Goal: Task Accomplishment & Management: Manage account settings

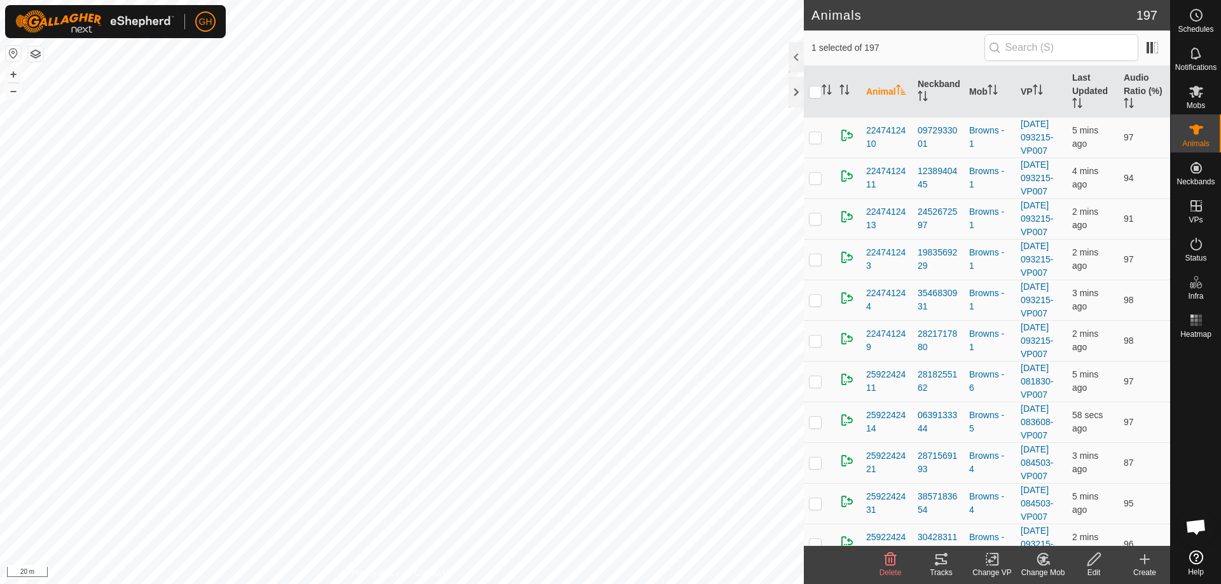
click at [1043, 560] on icon at bounding box center [1043, 559] width 9 height 6
click at [1039, 511] on link "Choose Mob..." at bounding box center [1081, 504] width 126 height 25
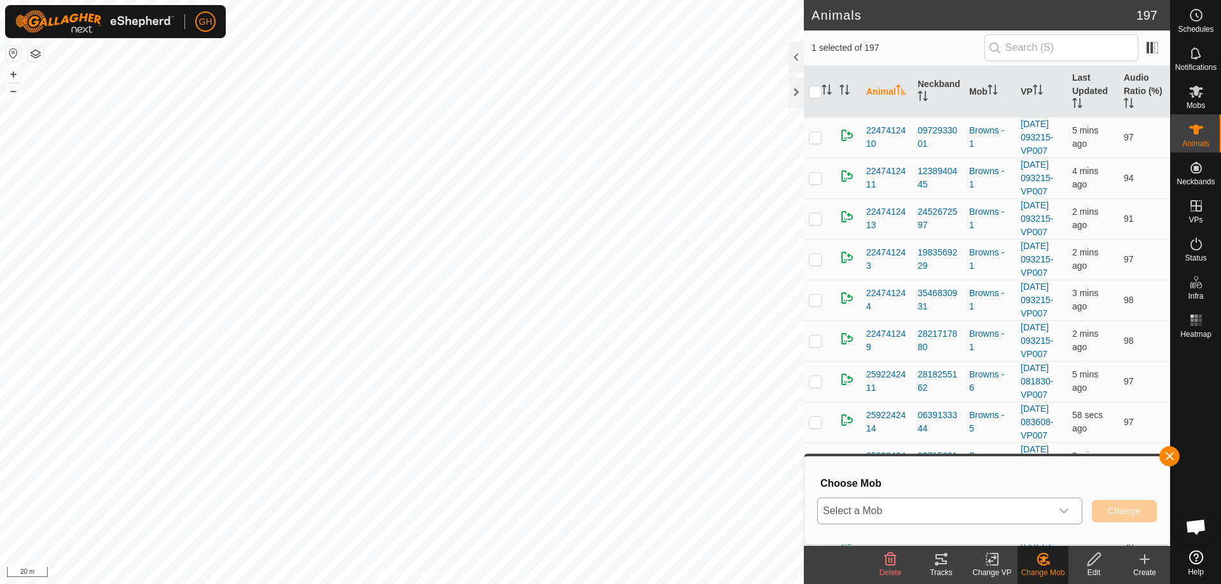
click at [1028, 511] on span "Select a Mob" at bounding box center [934, 511] width 233 height 25
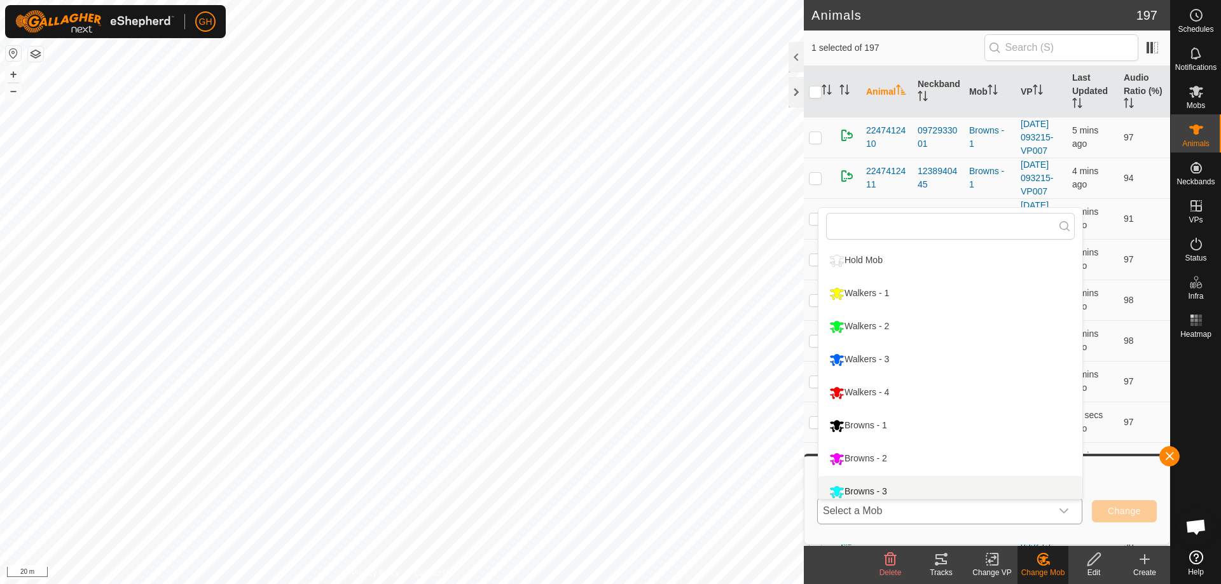
scroll to position [9, 0]
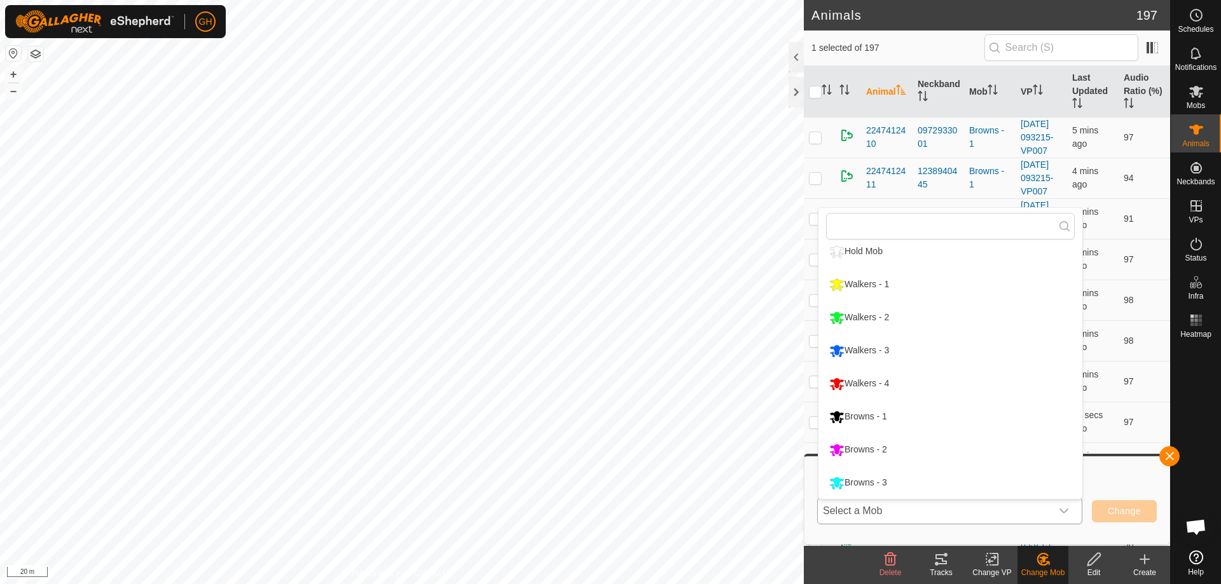
click at [913, 317] on li "Walkers - 2" at bounding box center [950, 318] width 264 height 32
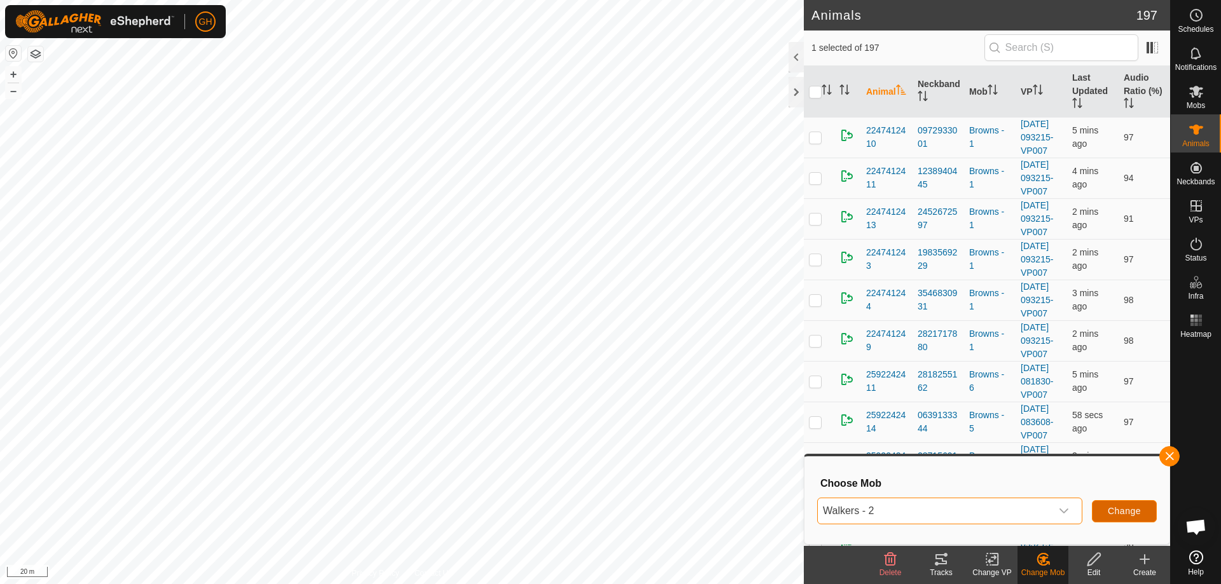
click at [1117, 503] on button "Change" at bounding box center [1124, 511] width 65 height 22
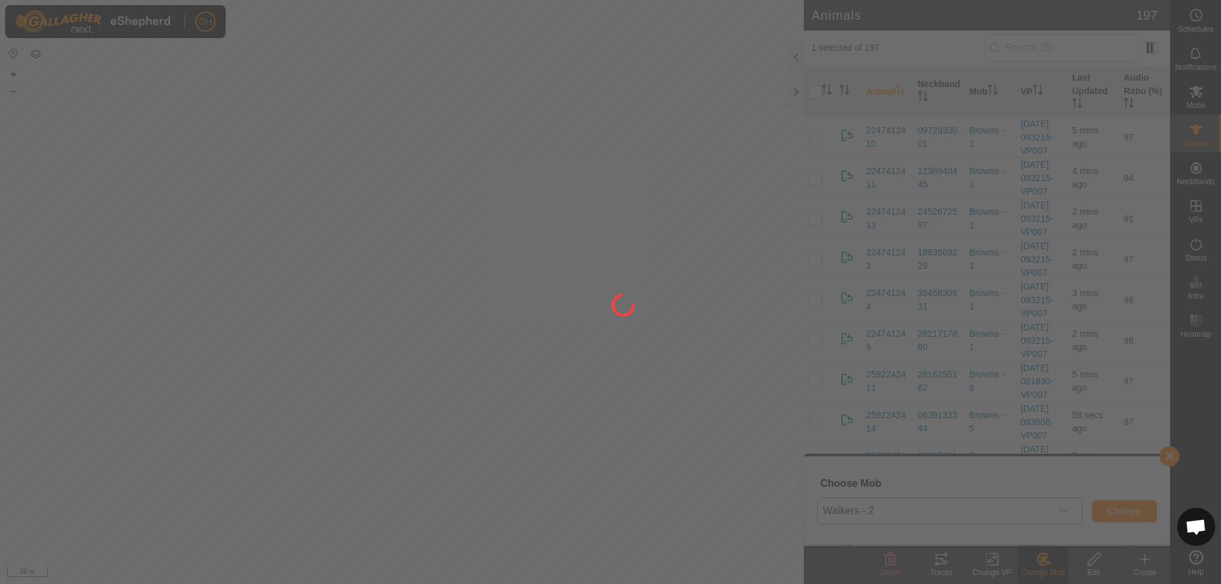
checkbox input "false"
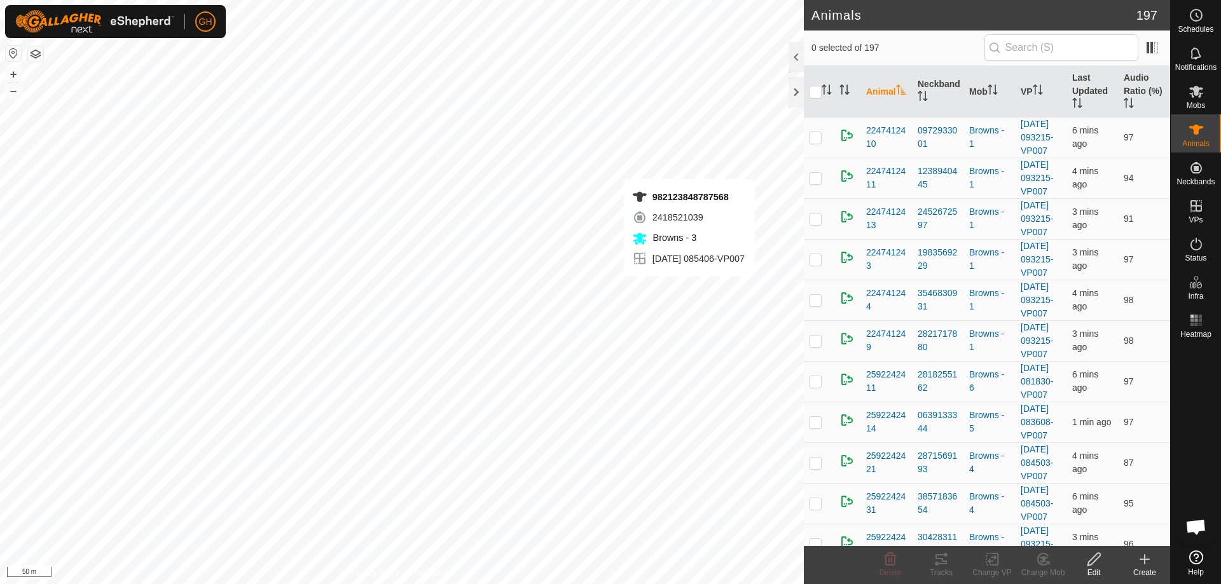
checkbox input "true"
click at [1096, 561] on icon at bounding box center [1094, 559] width 16 height 15
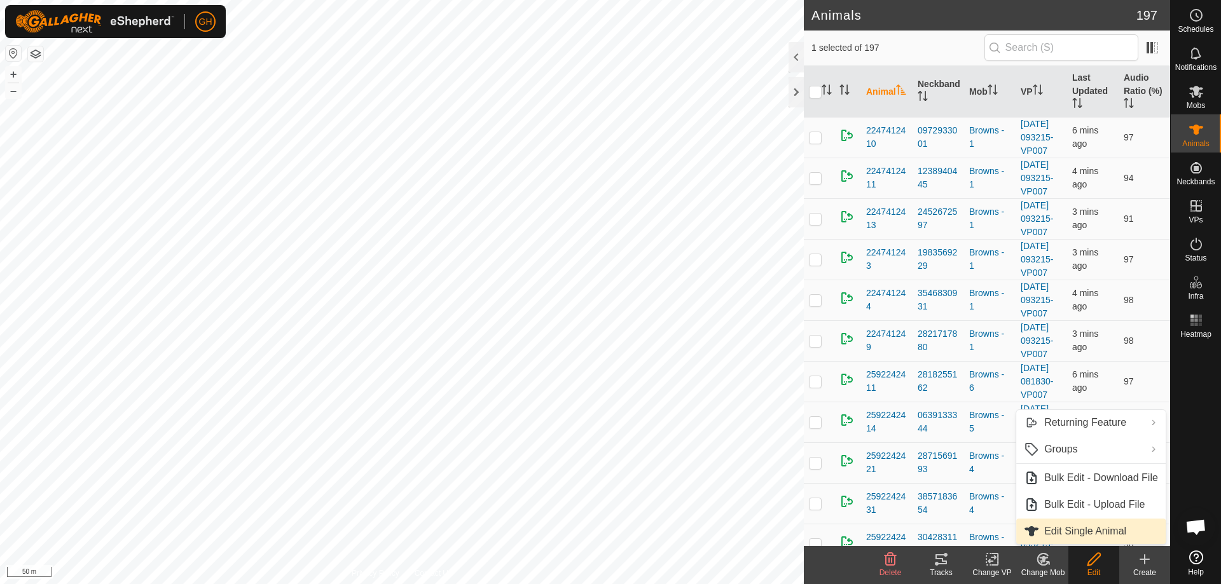
click at [1115, 537] on span "Edit Single Animal" at bounding box center [1085, 531] width 82 height 15
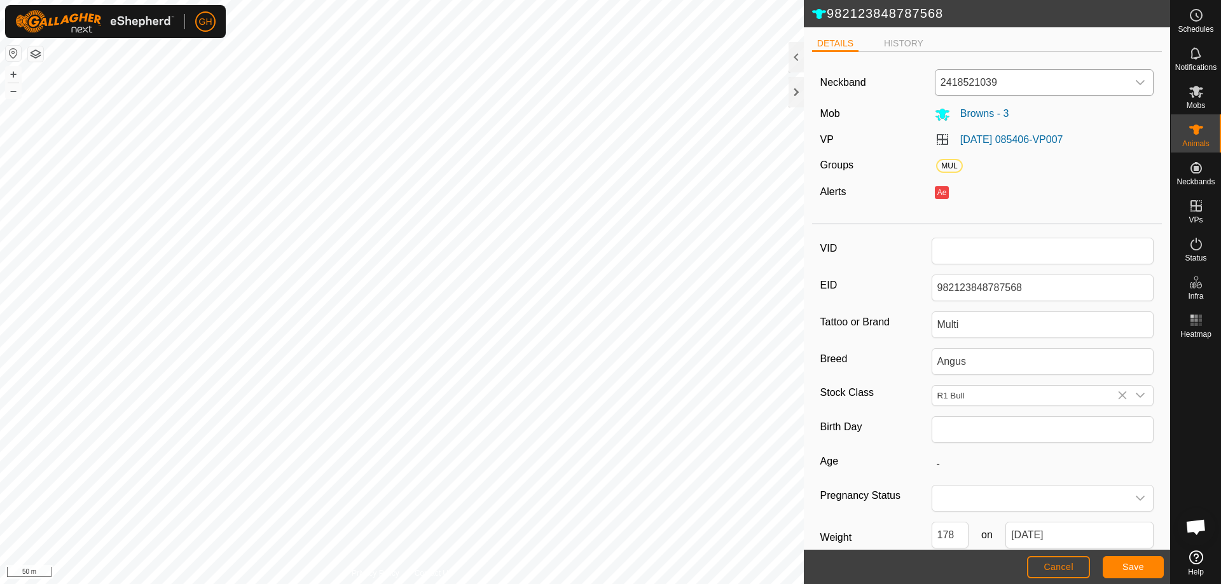
click at [979, 83] on span "2418521039" at bounding box center [1031, 82] width 193 height 25
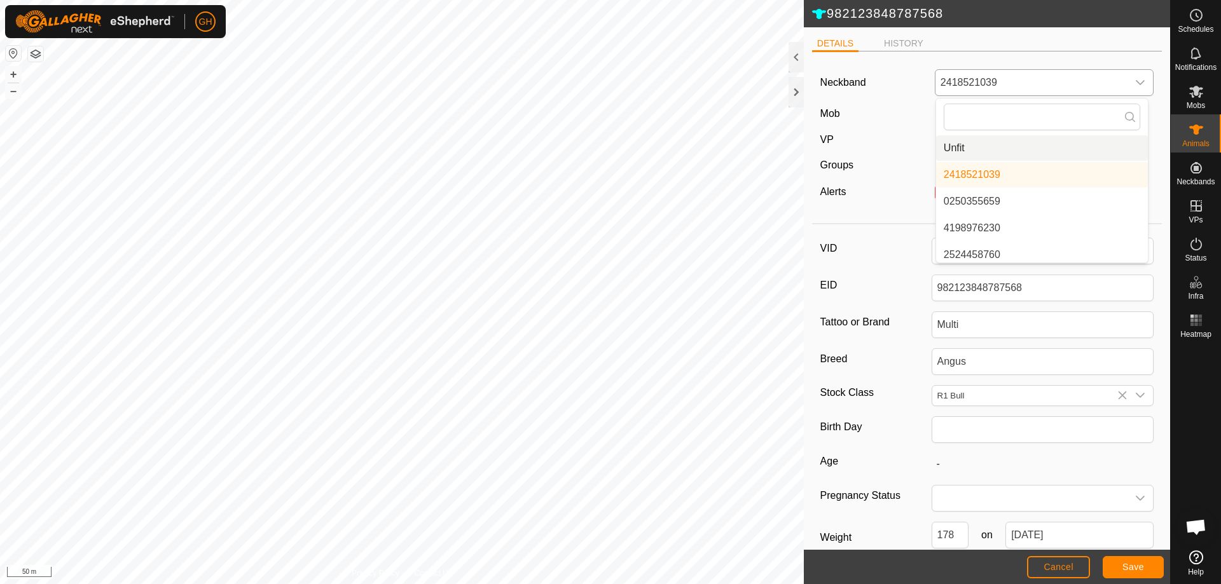
click at [979, 143] on li "Unfit" at bounding box center [1042, 147] width 212 height 25
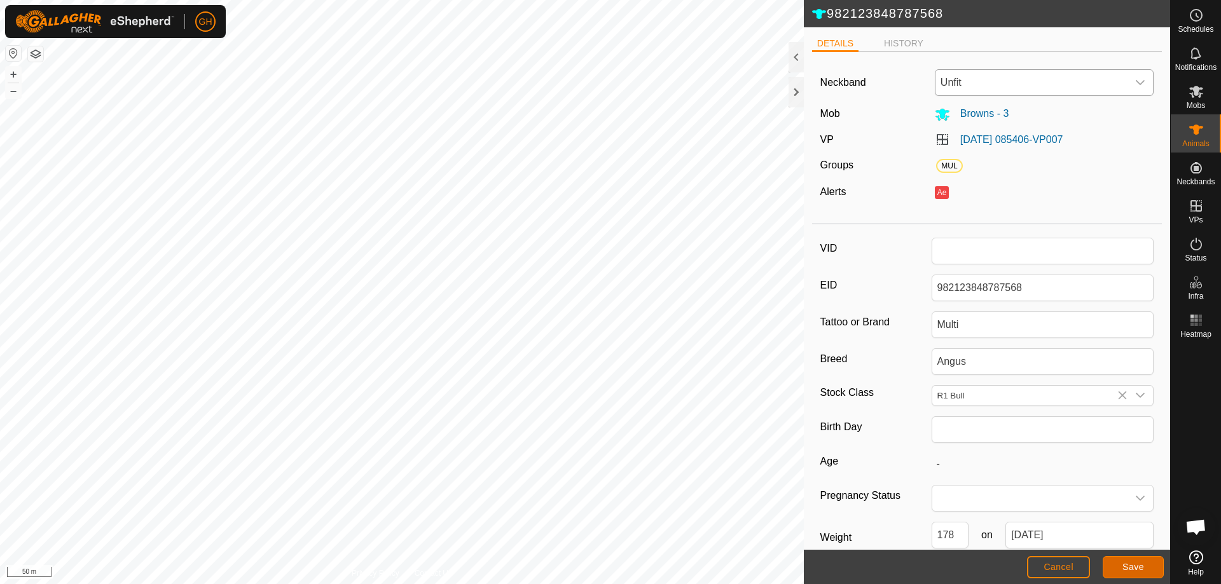
click at [1148, 569] on button "Save" at bounding box center [1133, 567] width 61 height 22
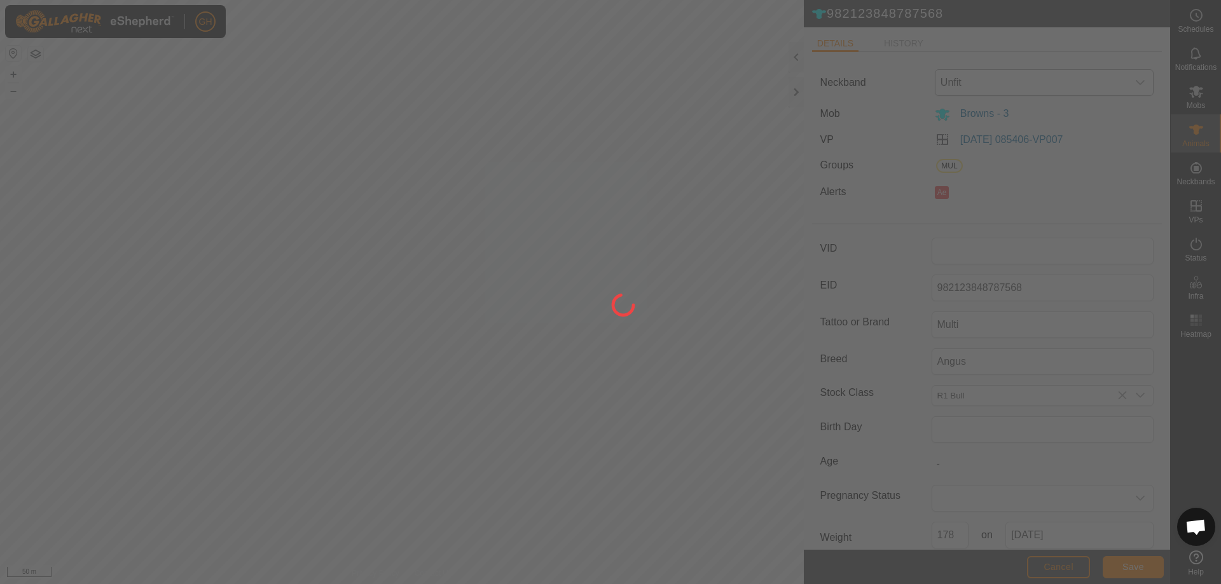
type input "-"
type input "178 kg"
type input "-"
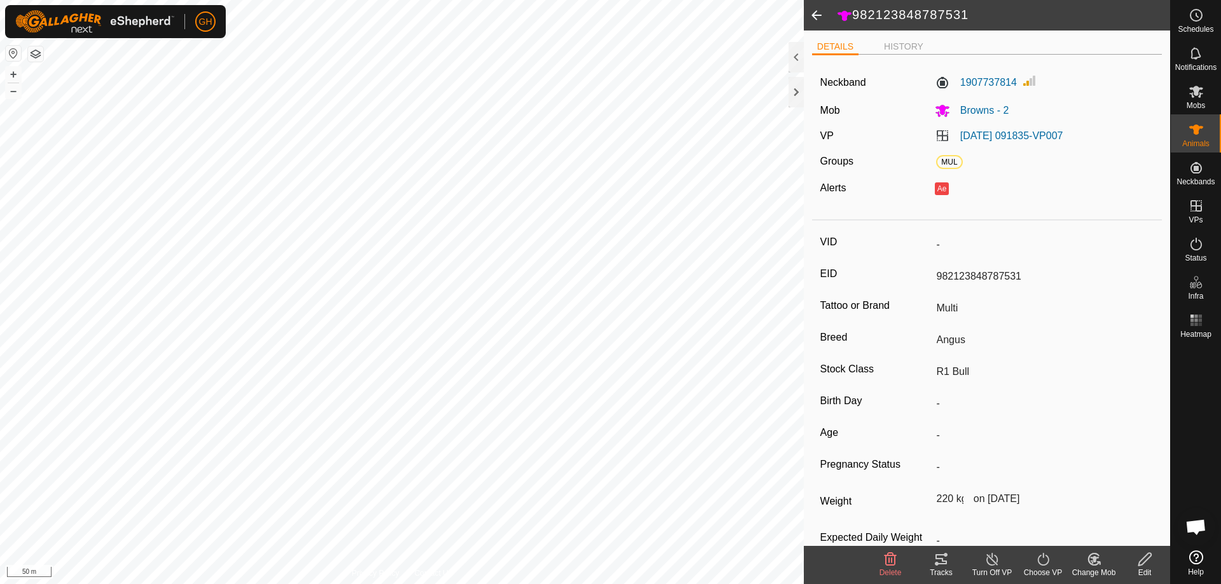
click at [1140, 566] on icon at bounding box center [1144, 559] width 13 height 13
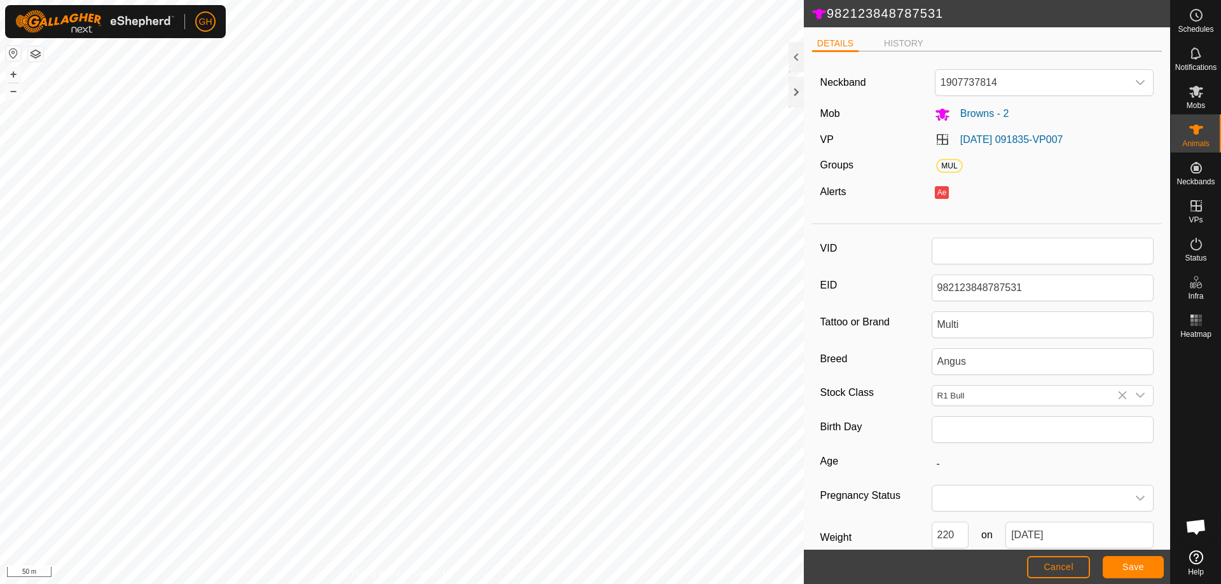
click at [980, 68] on div "Neckband 1907737814 Mob Browns - 2 VP [DATE] 091835-VP007 Groups MUL Alerts Ae" at bounding box center [987, 140] width 350 height 156
click at [973, 85] on span "1907737814" at bounding box center [1031, 82] width 193 height 25
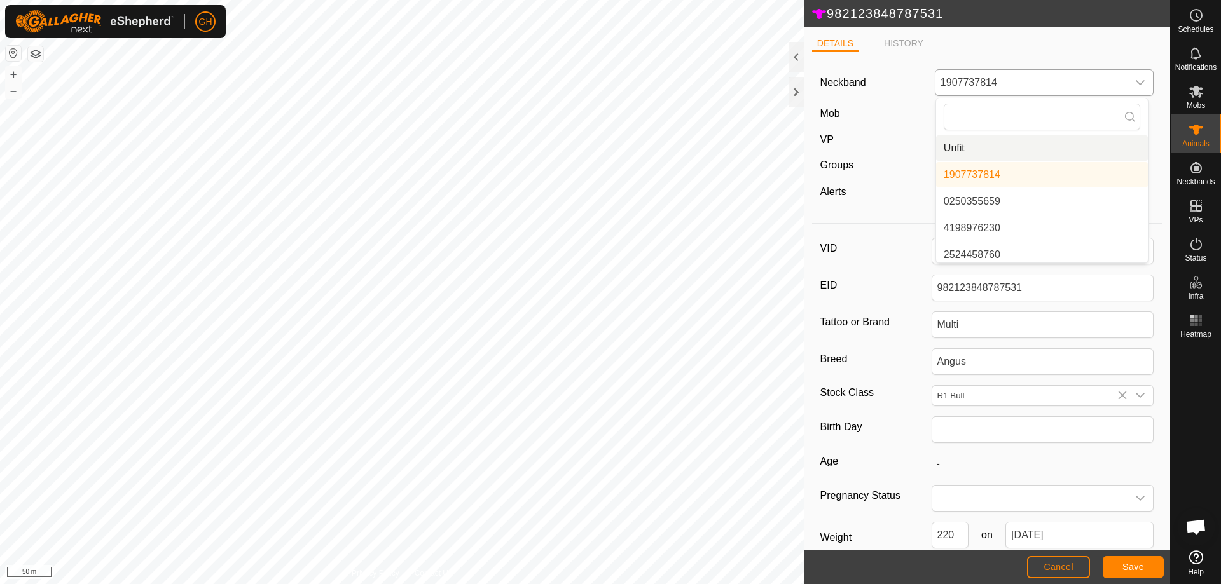
click at [976, 146] on li "Unfit" at bounding box center [1042, 147] width 212 height 25
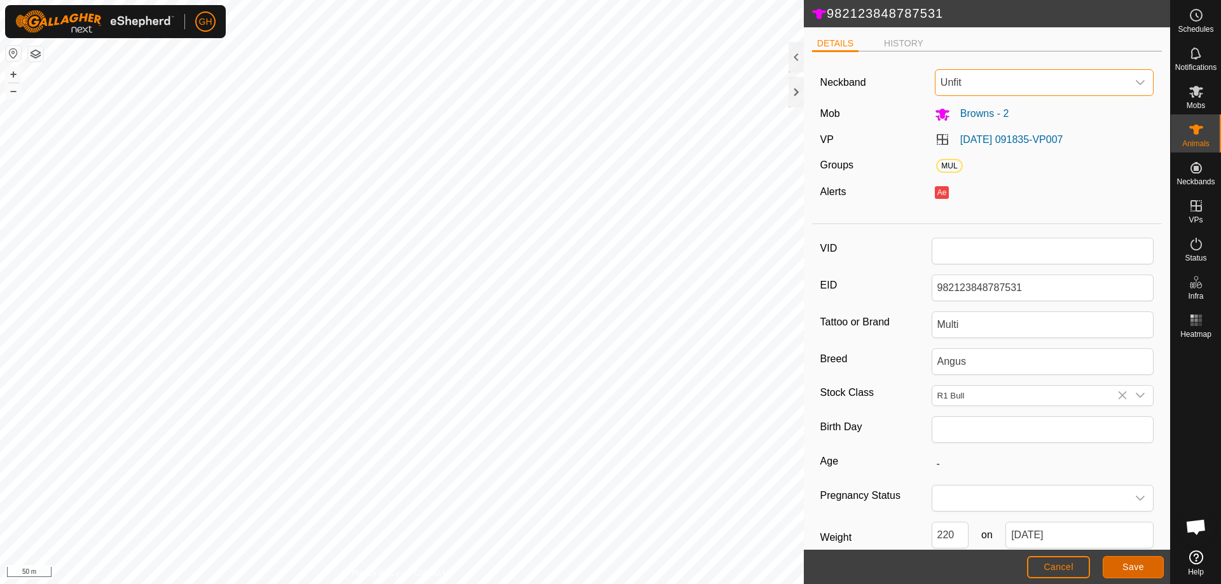
click at [1161, 568] on button "Save" at bounding box center [1133, 567] width 61 height 22
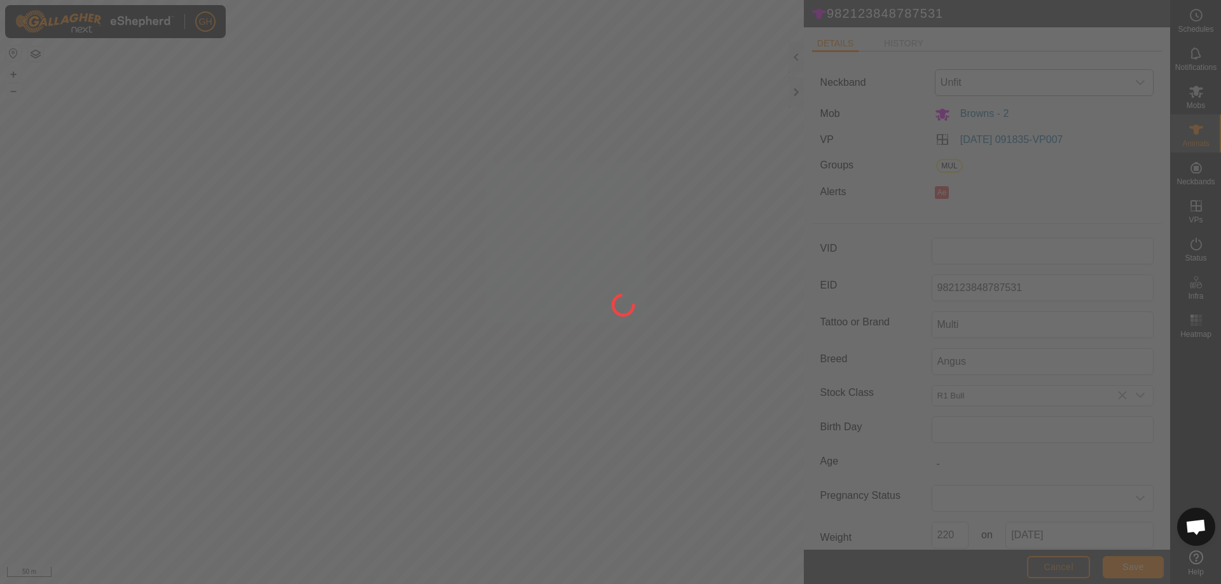
type input "-"
type input "220 kg"
type input "-"
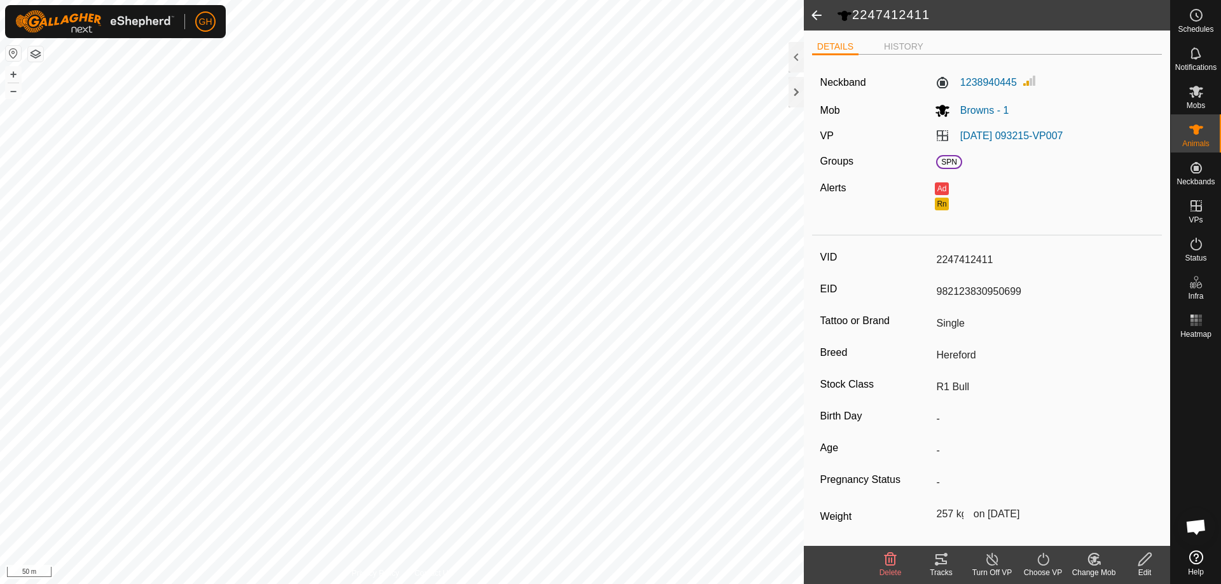
click at [1148, 566] on icon at bounding box center [1145, 559] width 16 height 15
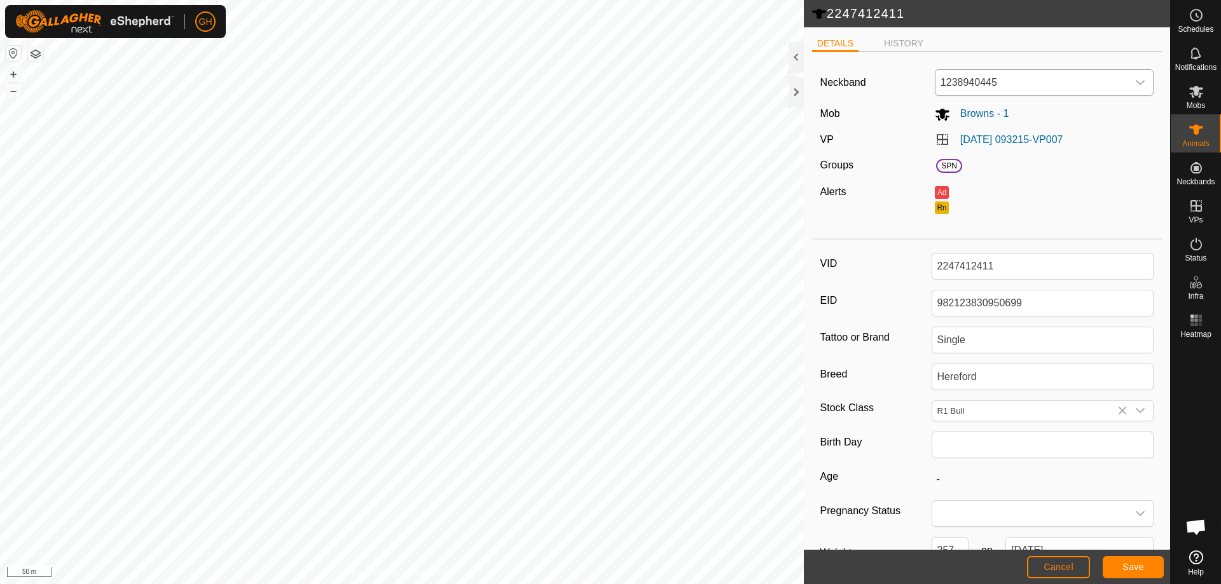
click at [991, 85] on span "1238940445" at bounding box center [1031, 82] width 193 height 25
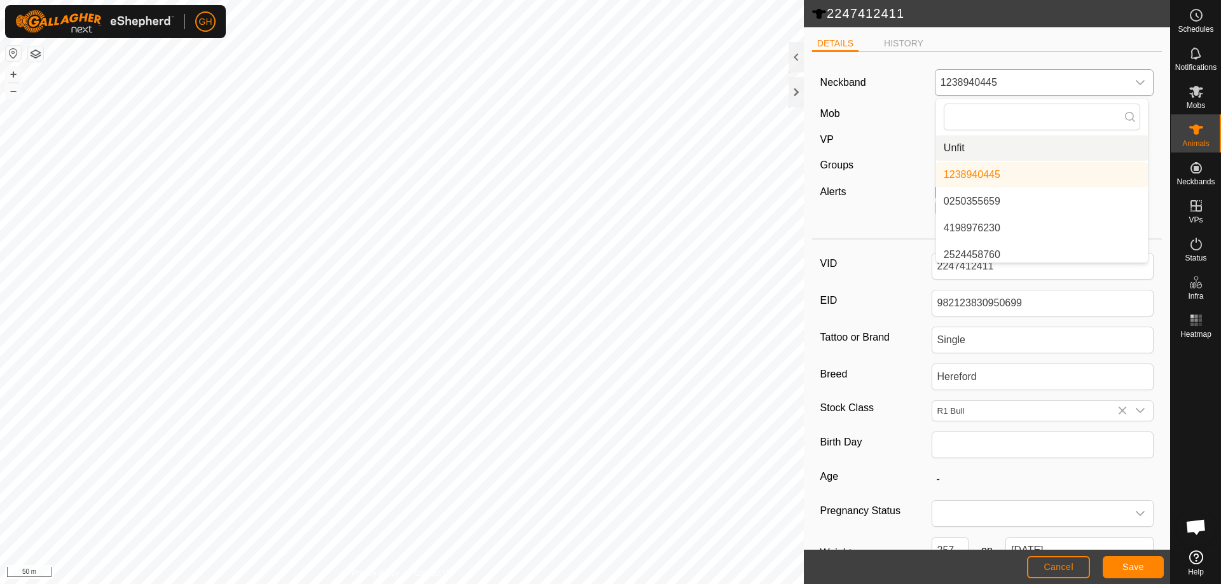
click at [996, 144] on li "Unfit" at bounding box center [1042, 147] width 212 height 25
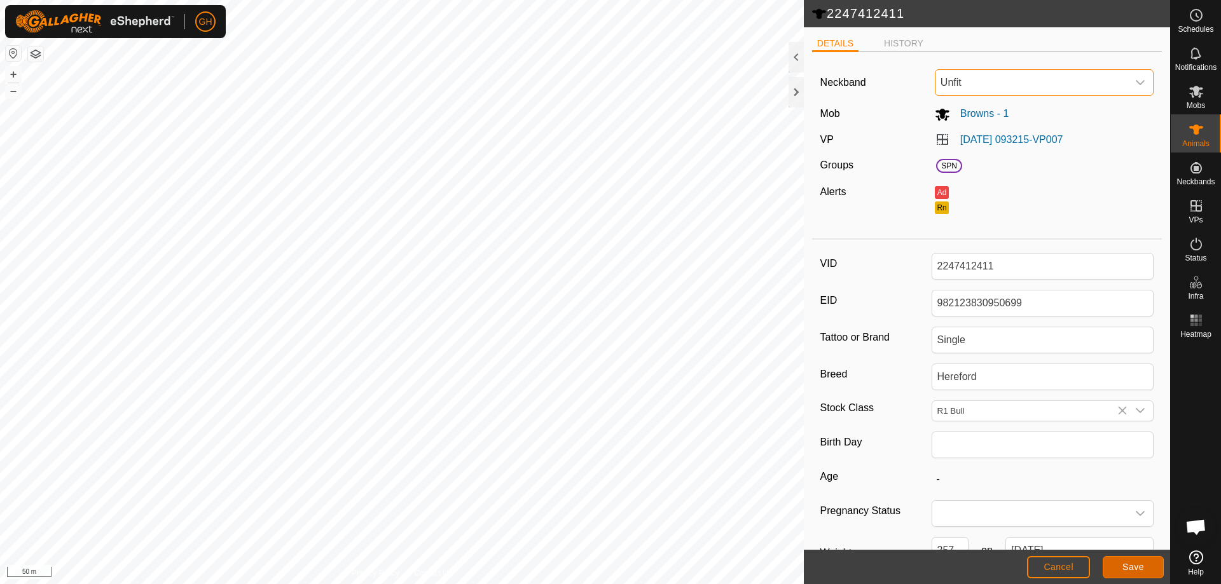
click at [1133, 567] on span "Save" at bounding box center [1133, 567] width 22 height 10
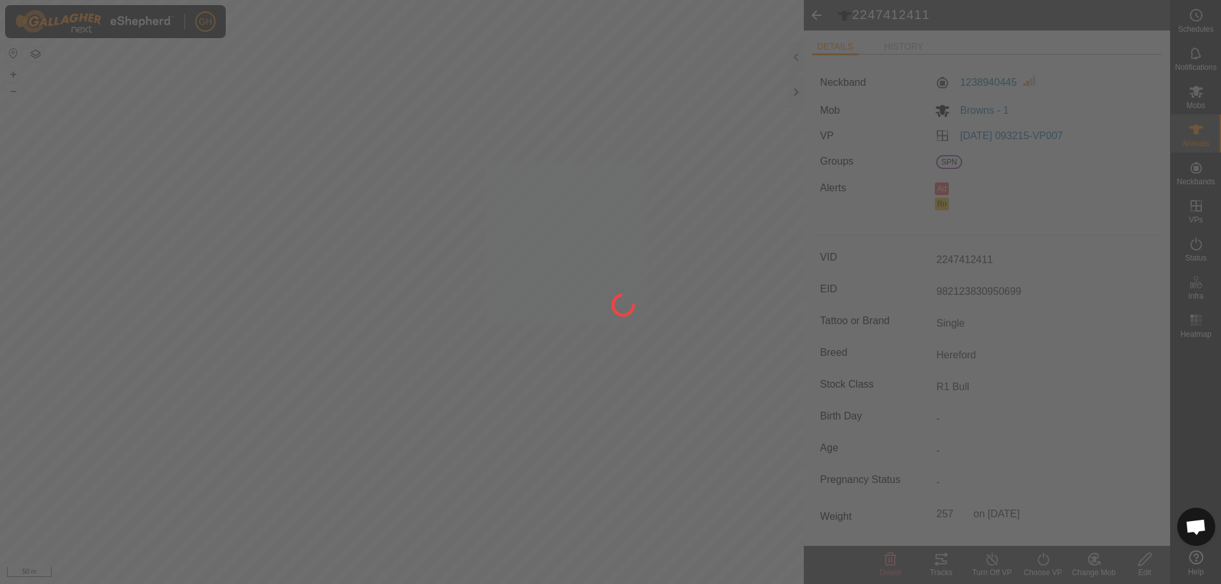
type input "257 kg"
type input "-"
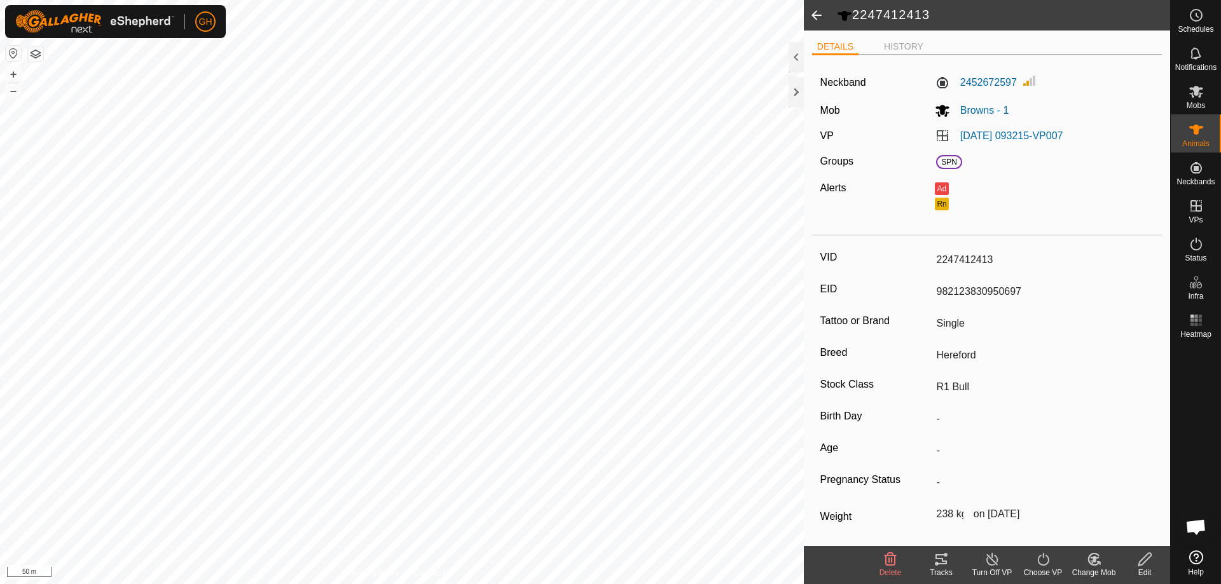
click at [1145, 565] on icon at bounding box center [1145, 559] width 16 height 15
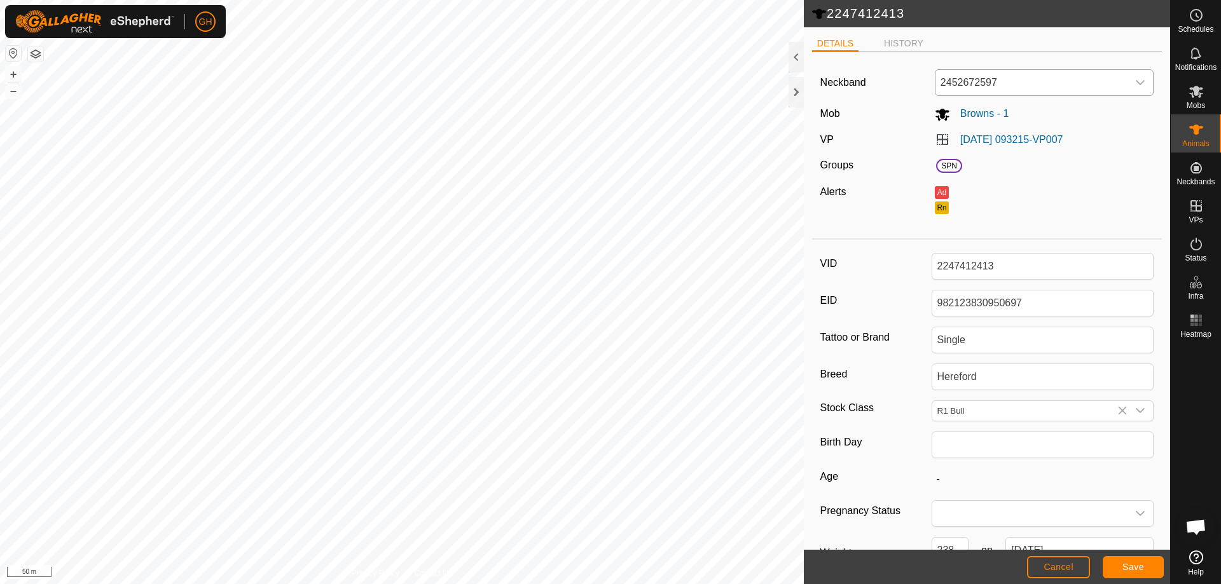
click at [990, 88] on span "2452672597" at bounding box center [1031, 82] width 193 height 25
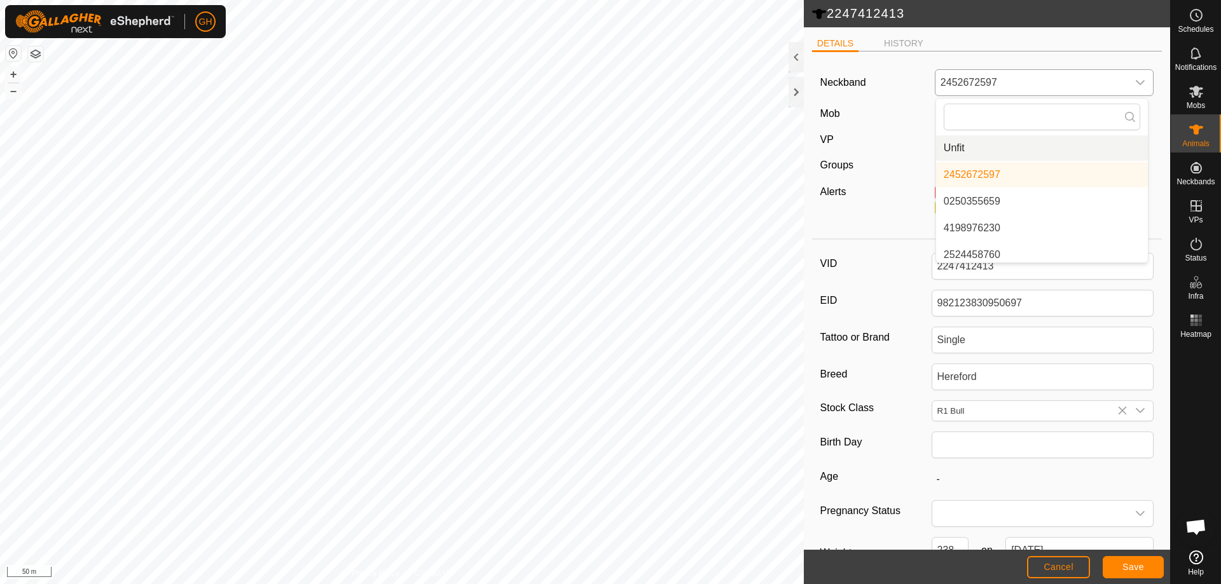
click at [968, 152] on li "Unfit" at bounding box center [1042, 147] width 212 height 25
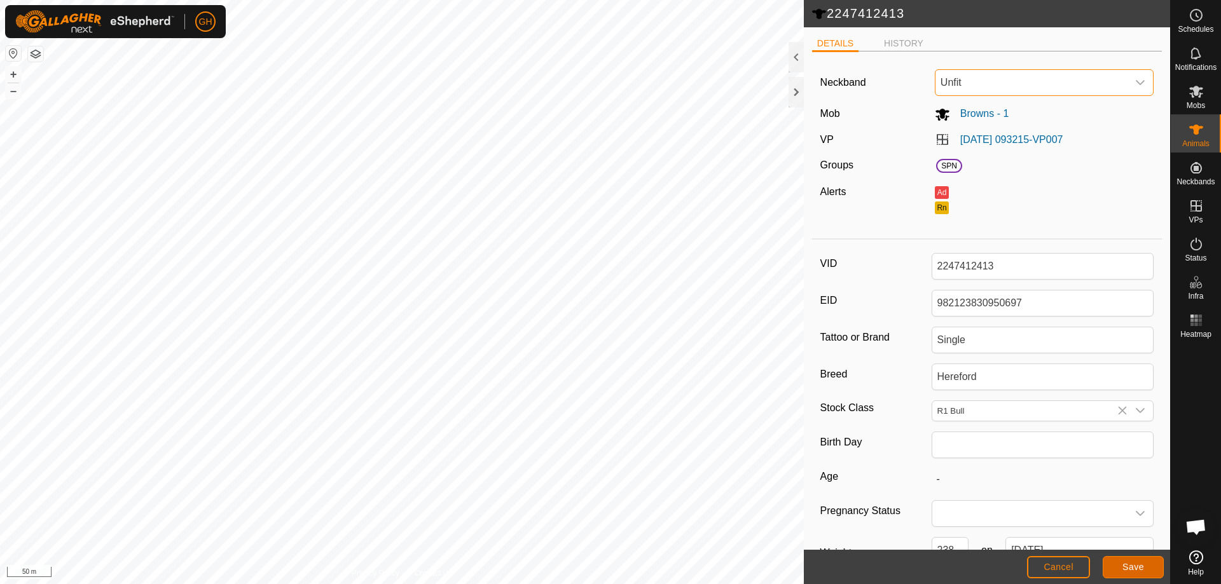
click at [1122, 559] on button "Save" at bounding box center [1133, 567] width 61 height 22
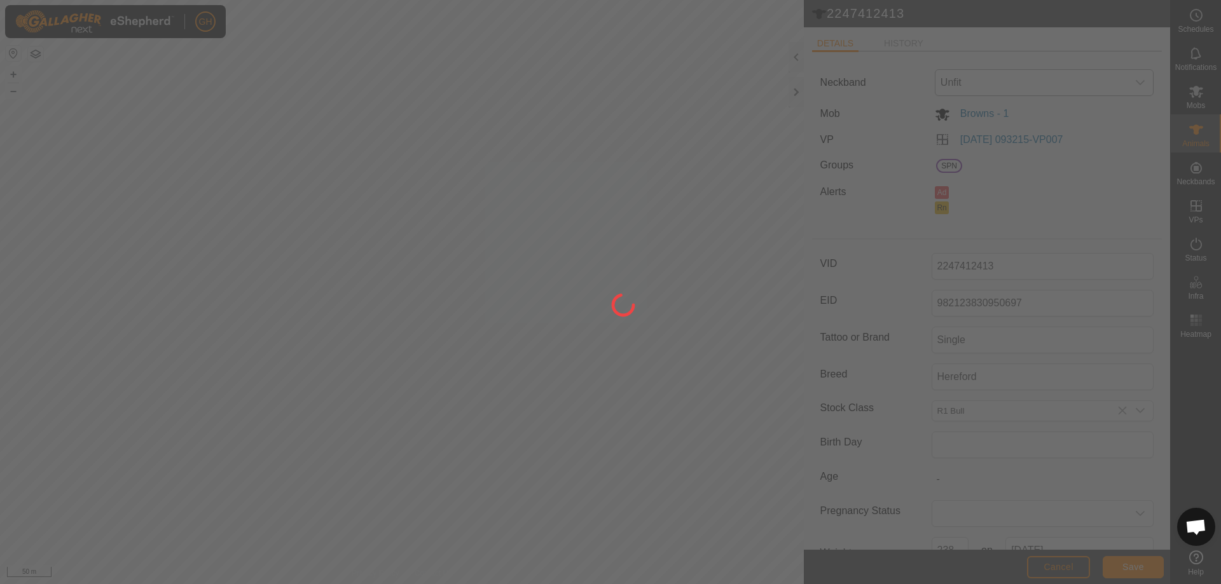
type input "238 kg"
type input "-"
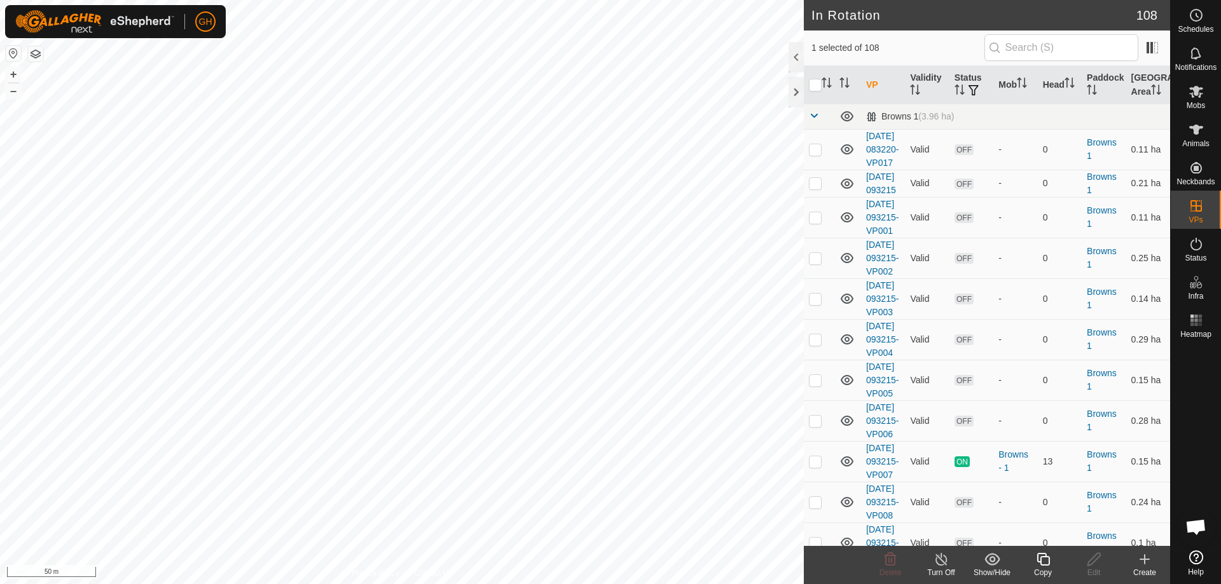
click at [1043, 560] on icon at bounding box center [1043, 559] width 16 height 15
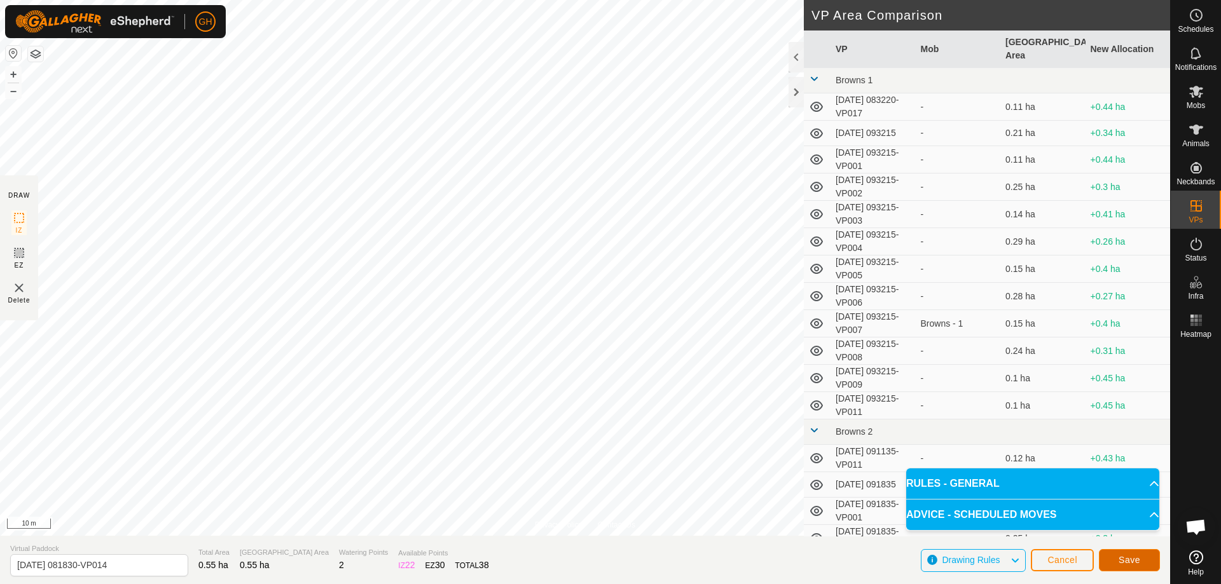
click at [1134, 557] on span "Save" at bounding box center [1130, 560] width 22 height 10
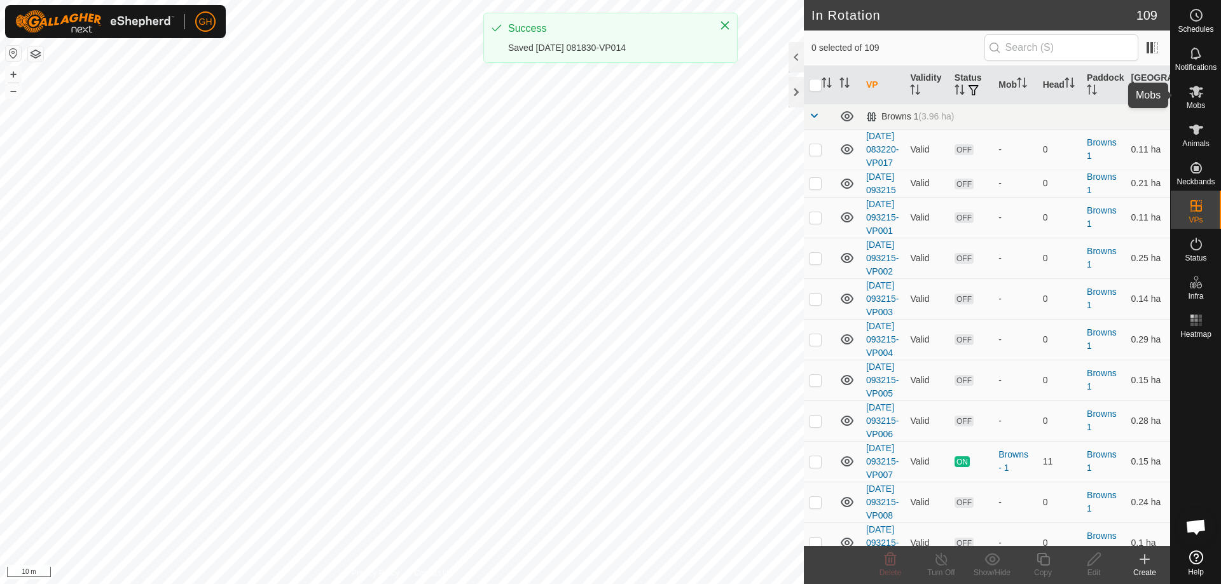
click at [1199, 92] on icon at bounding box center [1195, 91] width 15 height 15
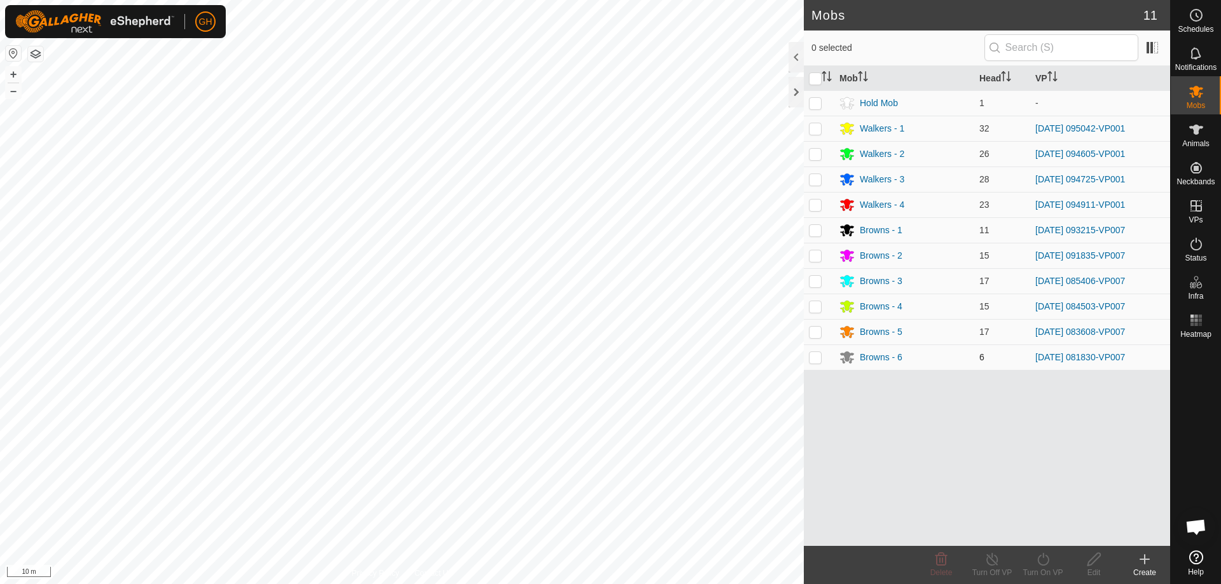
click at [809, 357] on p-checkbox at bounding box center [815, 357] width 13 height 10
checkbox input "true"
click at [1049, 560] on icon at bounding box center [1042, 559] width 11 height 13
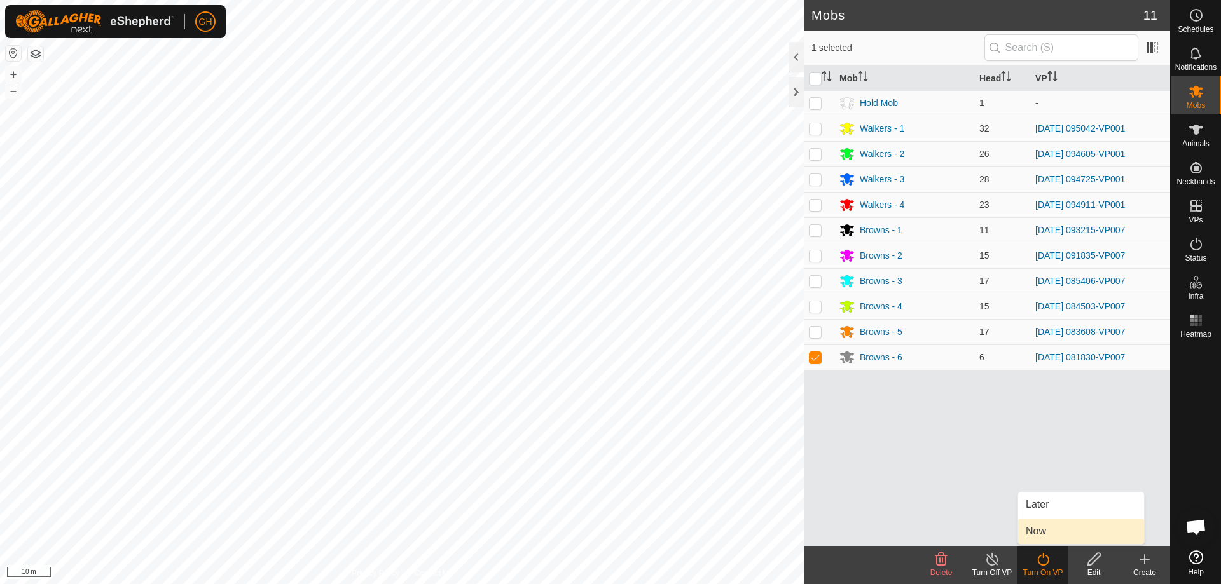
click at [1050, 528] on link "Now" at bounding box center [1081, 531] width 126 height 25
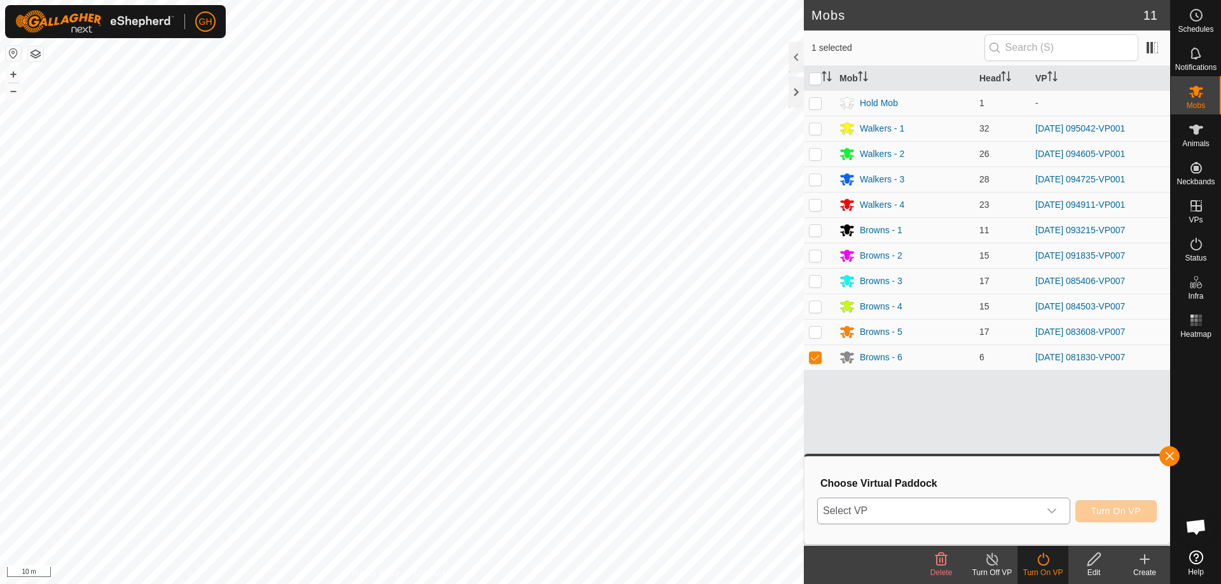
click at [1038, 509] on span "Select VP" at bounding box center [928, 511] width 221 height 25
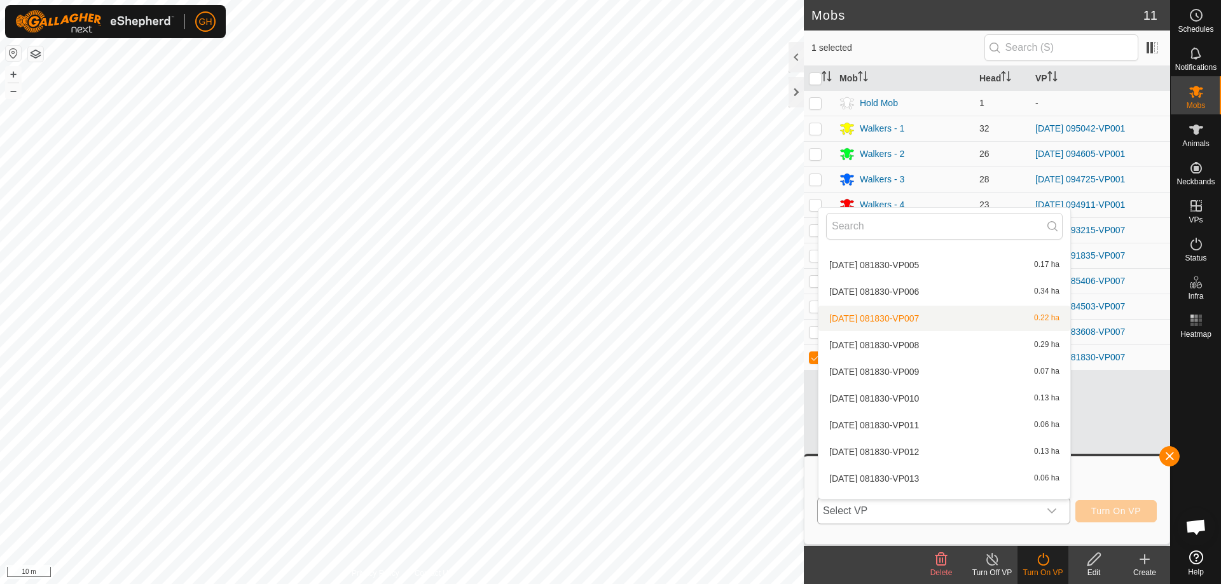
scroll to position [1858, 0]
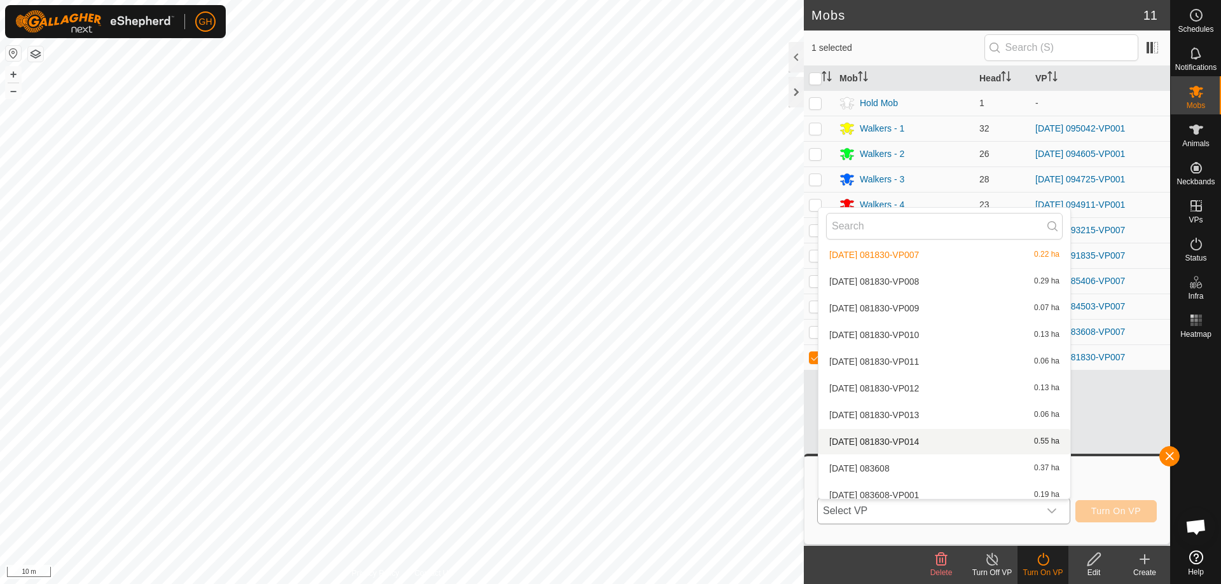
click at [928, 443] on li "[DATE] 081830-VP014 0.55 ha" at bounding box center [944, 441] width 252 height 25
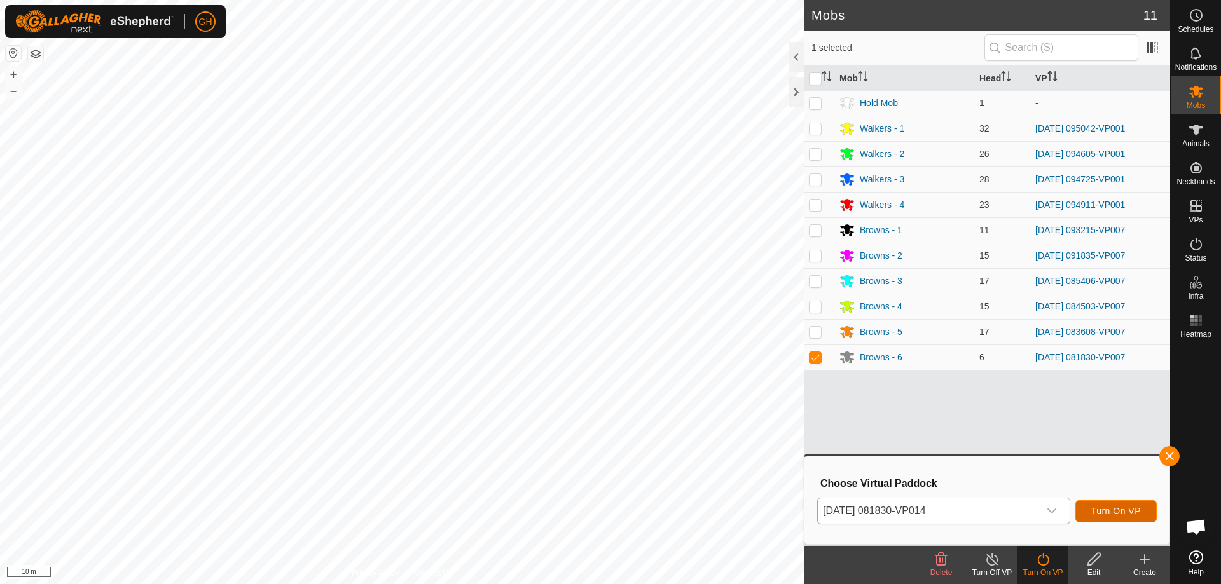
click at [1115, 511] on span "Turn On VP" at bounding box center [1116, 511] width 50 height 10
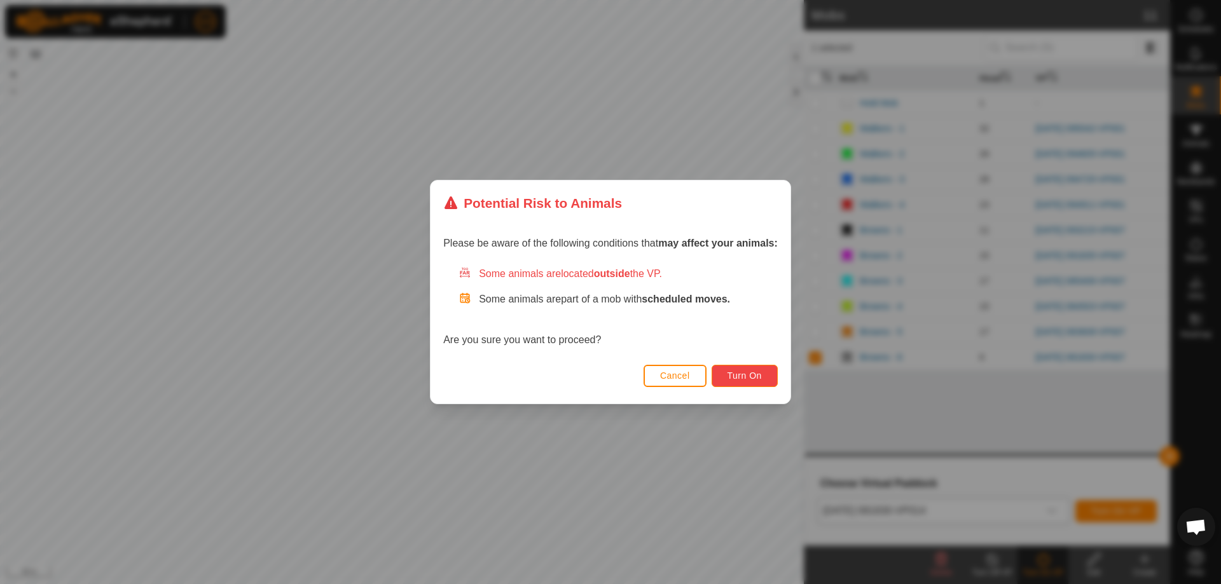
click at [751, 377] on span "Turn On" at bounding box center [744, 376] width 34 height 10
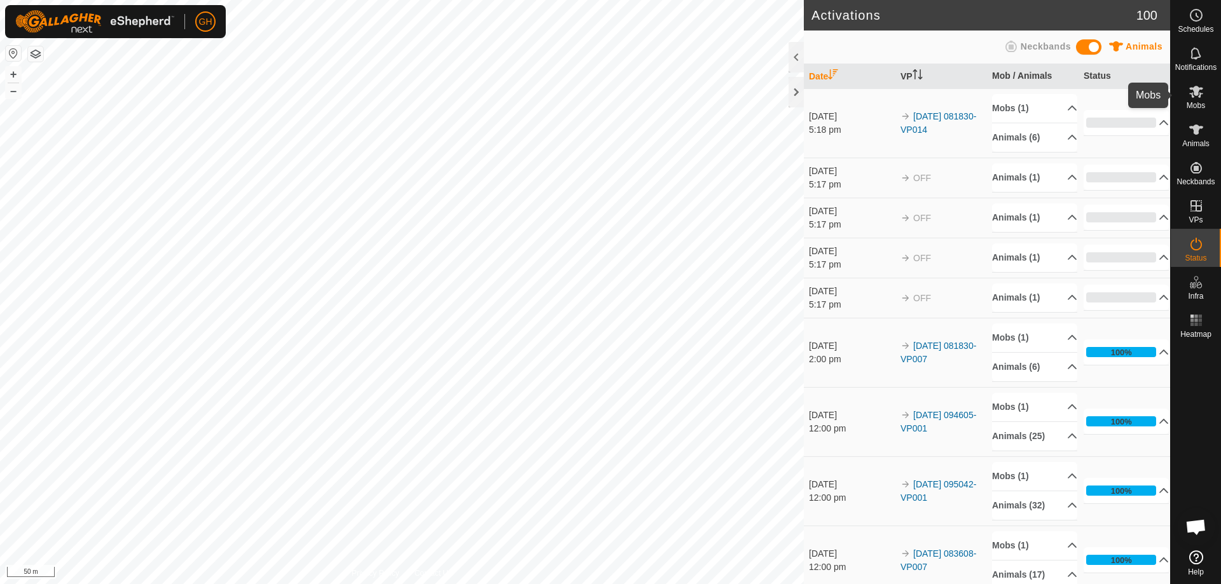
click at [1202, 97] on icon at bounding box center [1195, 91] width 15 height 15
